Goal: Task Accomplishment & Management: Manage account settings

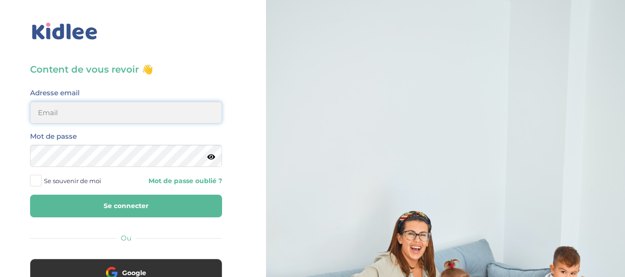
click at [81, 110] on input "email" at bounding box center [126, 112] width 192 height 22
type input "alexandrafournery@hotmail.com"
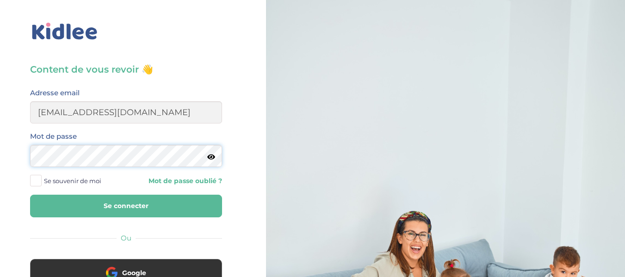
click at [30, 195] on button "Se connecter" at bounding box center [126, 206] width 192 height 23
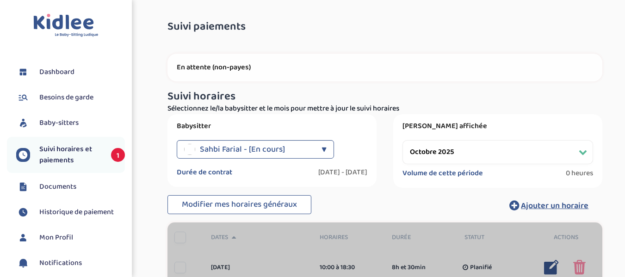
select select "octobre 2025"
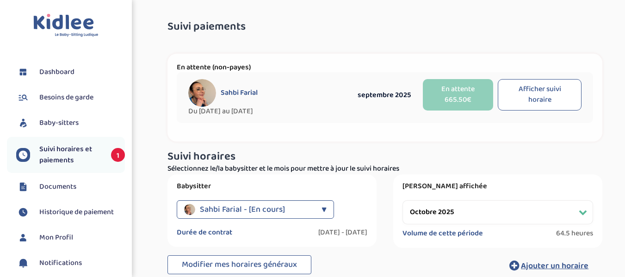
click at [82, 99] on span "Besoins de garde" at bounding box center [66, 97] width 54 height 11
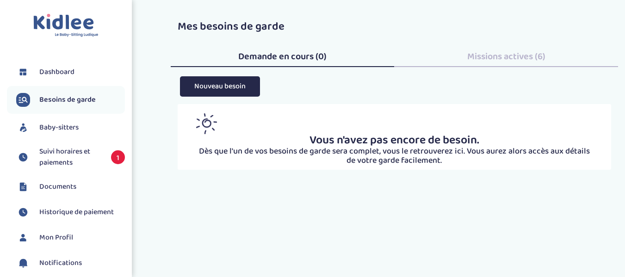
click at [492, 58] on span "Missions actives (6)" at bounding box center [506, 56] width 78 height 15
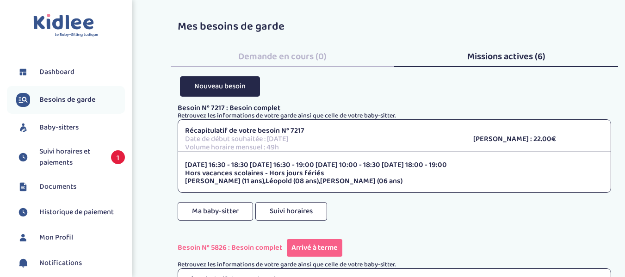
drag, startPoint x: 186, startPoint y: 173, endPoint x: 341, endPoint y: 173, distance: 155.5
click at [341, 173] on p "Hors vacances scolaires - Hors jours fériés" at bounding box center [394, 173] width 419 height 8
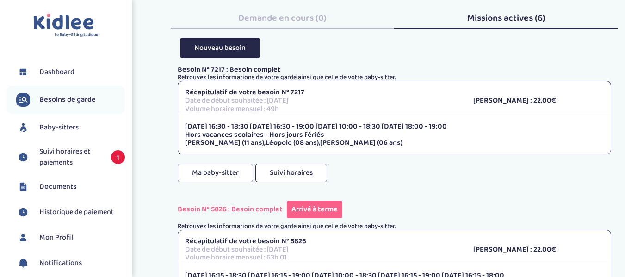
scroll to position [37, 0]
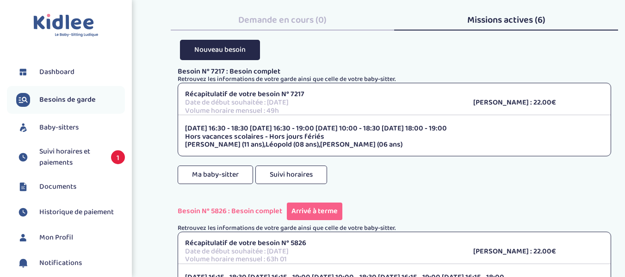
click at [64, 68] on span "Dashboard" at bounding box center [56, 72] width 35 height 11
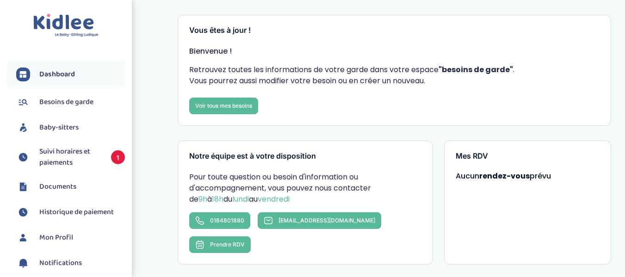
scroll to position [40, 0]
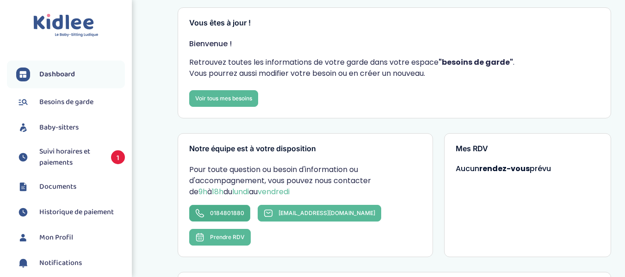
click at [221, 211] on span "0184801880" at bounding box center [227, 213] width 34 height 7
click at [229, 208] on link "0184801880" at bounding box center [219, 213] width 61 height 17
click at [75, 155] on span "Suivi horaires et paiements" at bounding box center [70, 157] width 62 height 22
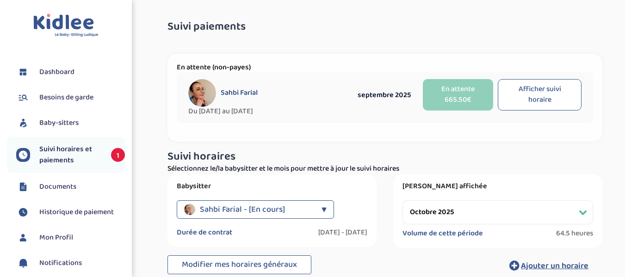
select select "octobre 2025"
click at [46, 93] on span "Besoins de garde" at bounding box center [66, 97] width 54 height 11
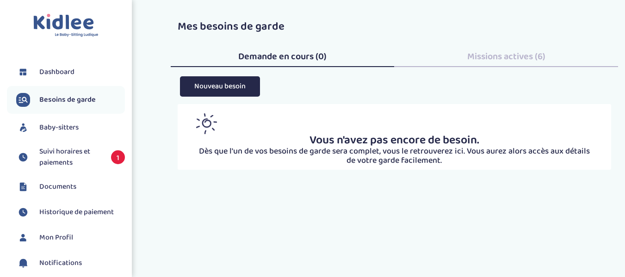
click at [450, 60] on div "Missions actives (6)" at bounding box center [506, 54] width 224 height 25
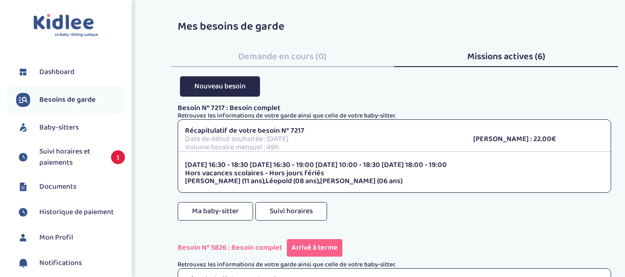
click at [381, 205] on div "Besoin N° 7217 : Besoin complet Retrouvez les informations de votre garde ainsi…" at bounding box center [395, 171] width 434 height 135
click at [85, 154] on span "Suivi horaires et paiements" at bounding box center [70, 157] width 62 height 22
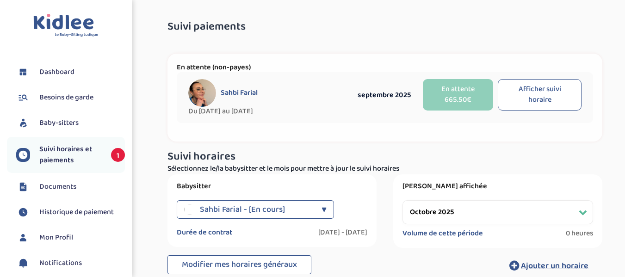
select select "octobre 2025"
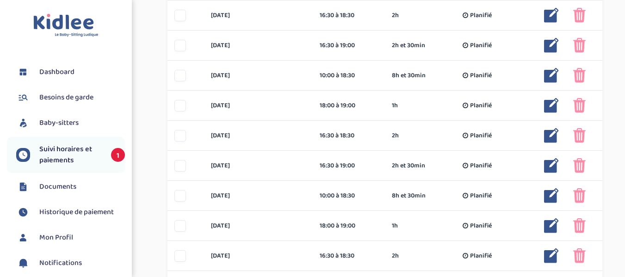
scroll to position [489, 0]
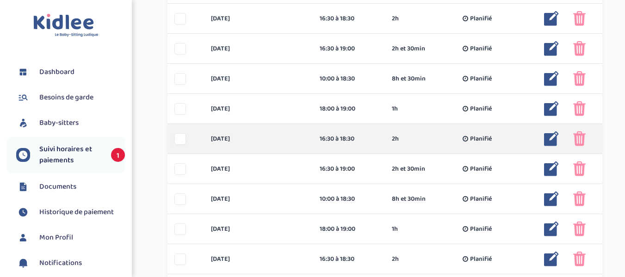
click at [579, 138] on img at bounding box center [579, 138] width 12 height 15
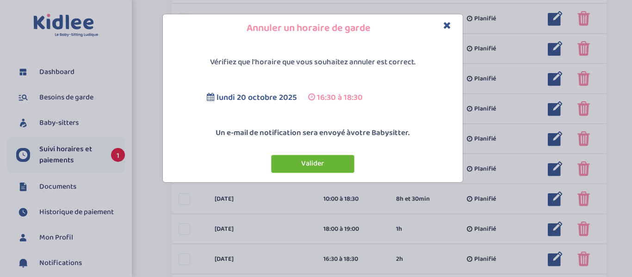
click at [335, 158] on button "Valider" at bounding box center [312, 164] width 83 height 18
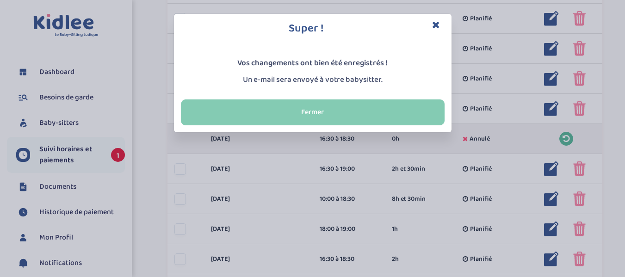
click at [395, 114] on button "Fermer" at bounding box center [313, 112] width 264 height 26
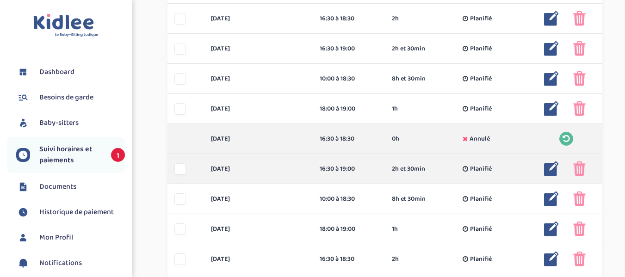
click at [582, 167] on img at bounding box center [579, 168] width 12 height 15
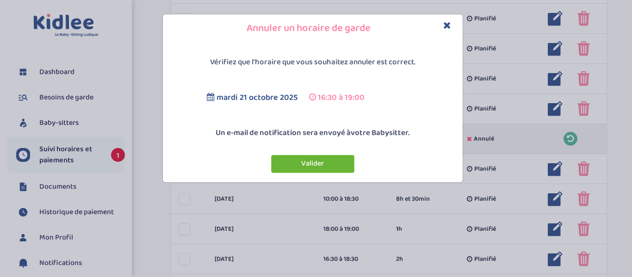
click at [330, 161] on button "Valider" at bounding box center [312, 164] width 83 height 18
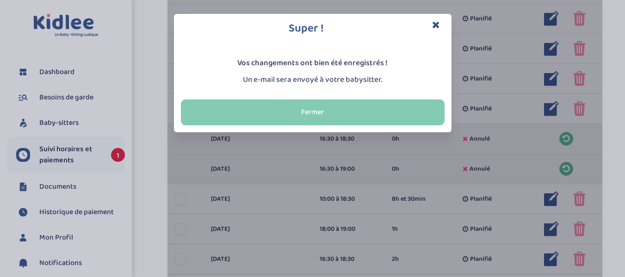
click at [396, 111] on button "Fermer" at bounding box center [313, 112] width 264 height 26
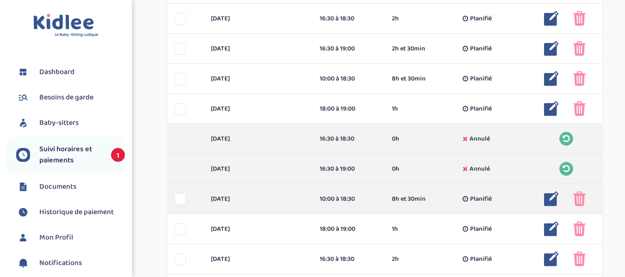
click at [581, 197] on img at bounding box center [579, 199] width 12 height 15
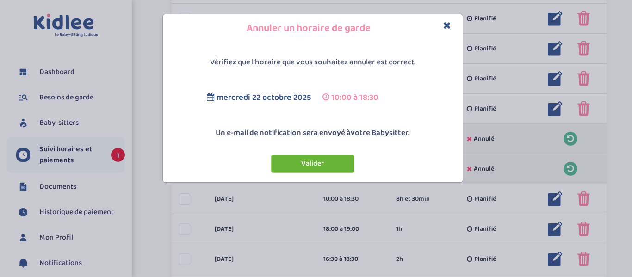
click at [345, 159] on button "Valider" at bounding box center [312, 164] width 83 height 18
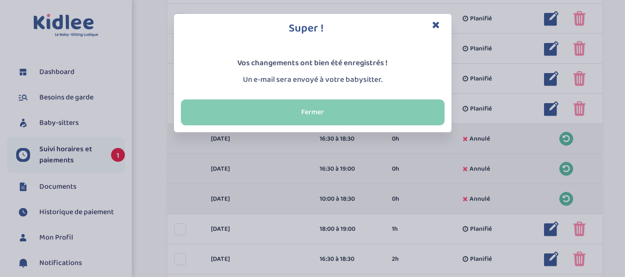
click at [399, 107] on button "Fermer" at bounding box center [313, 112] width 264 height 26
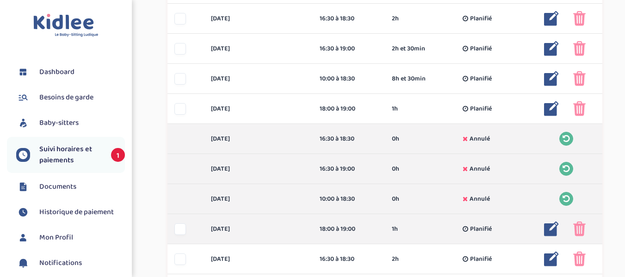
click at [584, 223] on img at bounding box center [579, 229] width 12 height 15
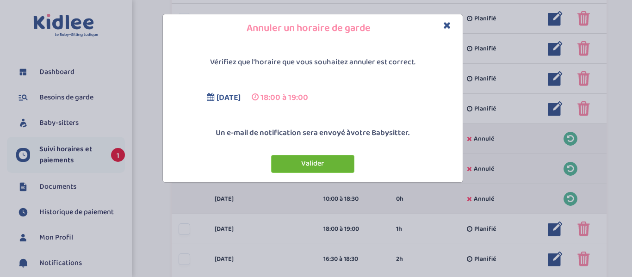
click at [335, 161] on button "Valider" at bounding box center [312, 164] width 83 height 18
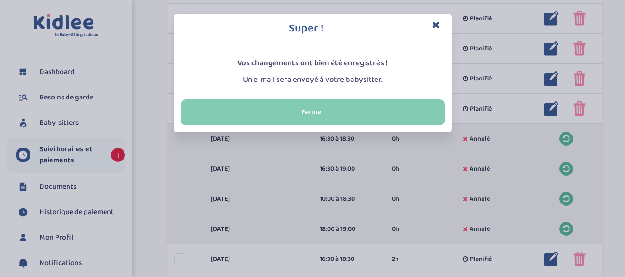
click at [336, 110] on button "Fermer" at bounding box center [313, 112] width 264 height 26
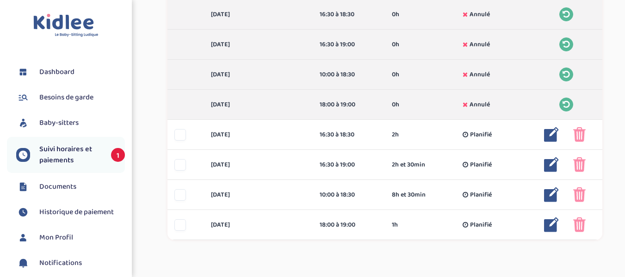
scroll to position [619, 0]
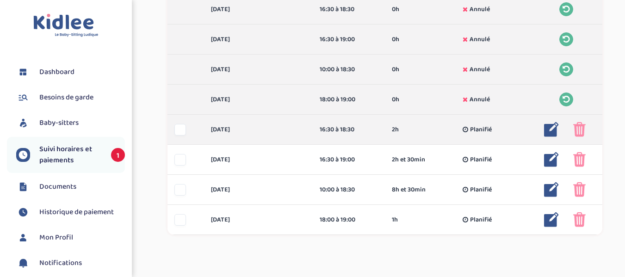
click at [580, 129] on img at bounding box center [579, 129] width 12 height 15
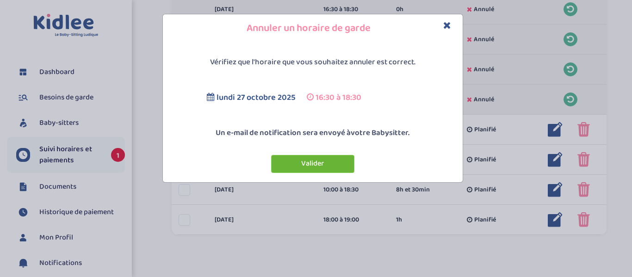
click at [336, 158] on button "Valider" at bounding box center [312, 164] width 83 height 18
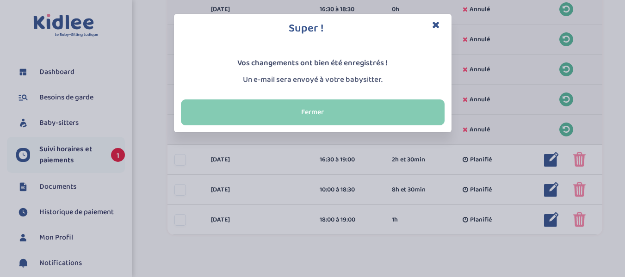
click at [342, 107] on button "Fermer" at bounding box center [313, 112] width 264 height 26
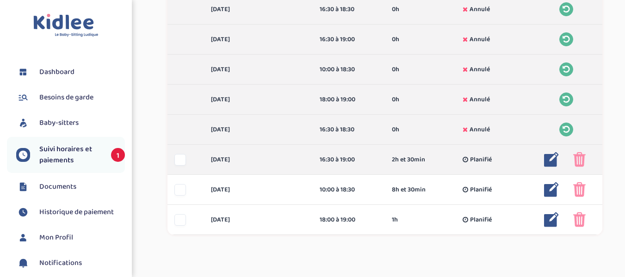
click at [582, 161] on img at bounding box center [579, 159] width 12 height 15
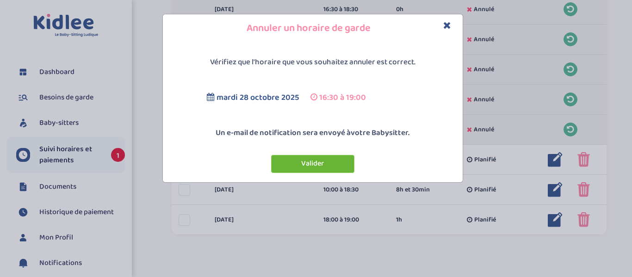
click at [336, 166] on button "Valider" at bounding box center [312, 164] width 83 height 18
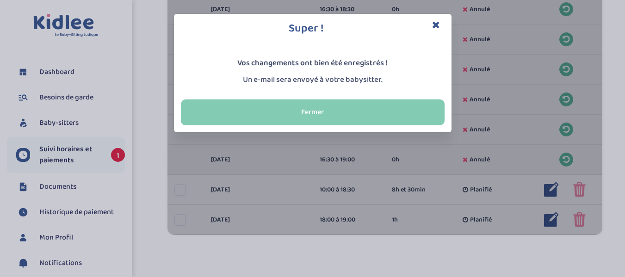
click at [390, 106] on button "Fermer" at bounding box center [313, 112] width 264 height 26
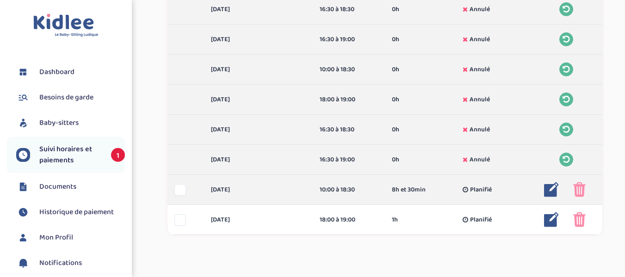
click at [580, 188] on img at bounding box center [579, 189] width 12 height 15
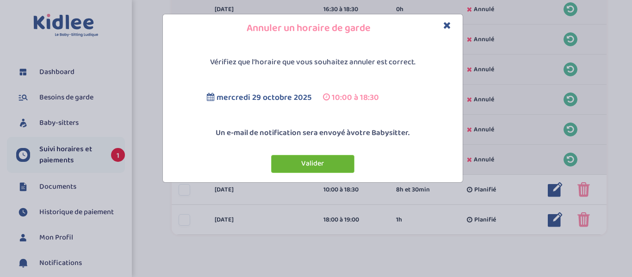
click at [322, 156] on button "Valider" at bounding box center [312, 164] width 83 height 18
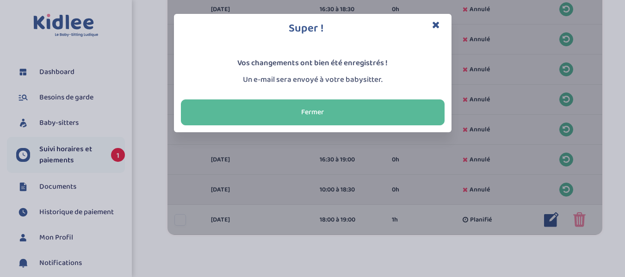
click at [371, 99] on div "Fermer" at bounding box center [313, 113] width 278 height 40
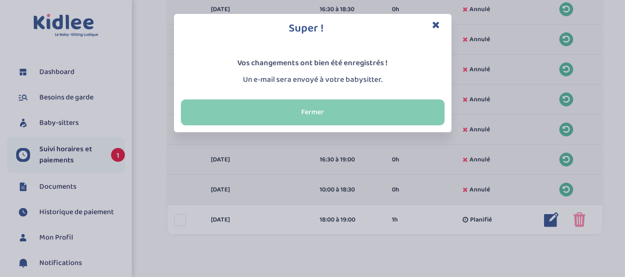
click at [378, 113] on button "Fermer" at bounding box center [313, 112] width 264 height 26
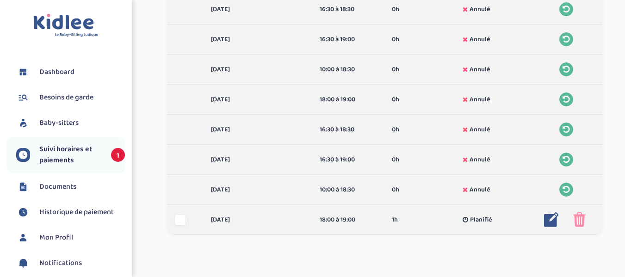
click at [580, 219] on img at bounding box center [579, 219] width 12 height 15
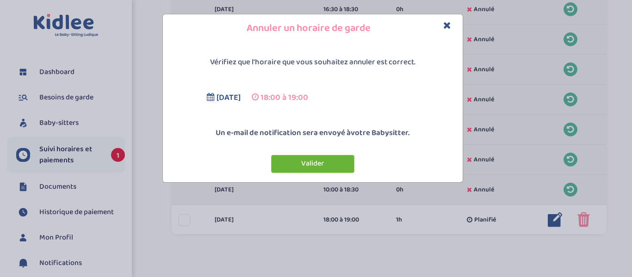
click at [335, 166] on button "Valider" at bounding box center [312, 164] width 83 height 18
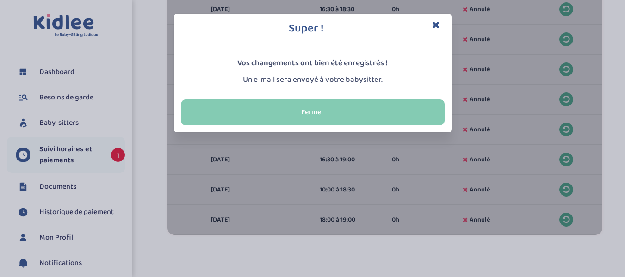
click at [326, 116] on button "Fermer" at bounding box center [313, 112] width 264 height 26
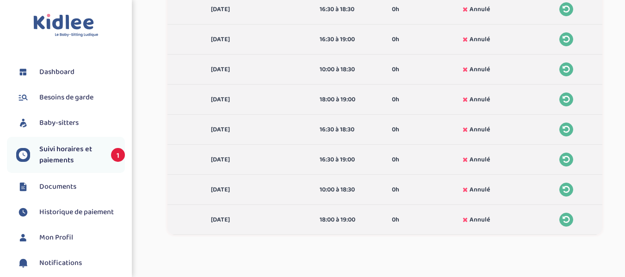
drag, startPoint x: 630, startPoint y: 239, endPoint x: 425, endPoint y: 262, distance: 206.3
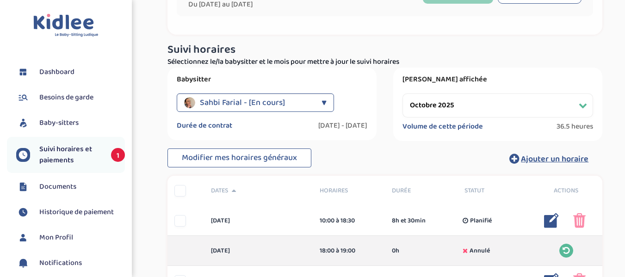
scroll to position [33, 0]
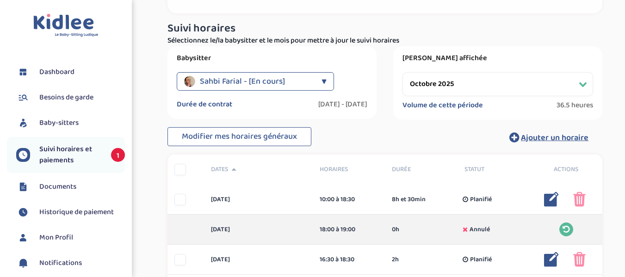
scroll to position [120, 0]
